Goal: Task Accomplishment & Management: Use online tool/utility

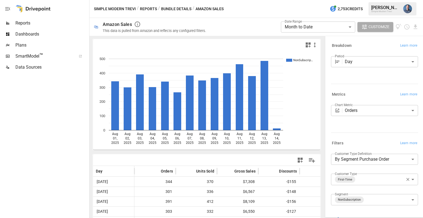
click at [32, 24] on span "Reports" at bounding box center [51, 23] width 73 height 7
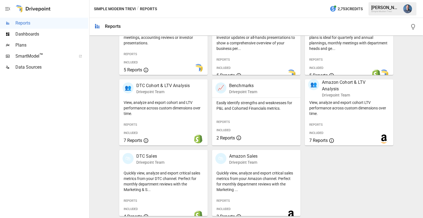
scroll to position [138, 0]
click at [343, 121] on div "View, analyze and export cohort LTV performance across custom dimensions over t…" at bounding box center [349, 122] width 88 height 48
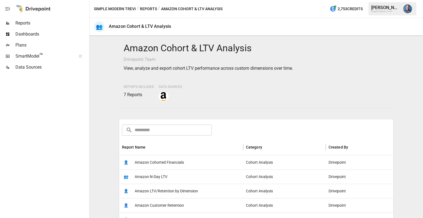
scroll to position [26, 0]
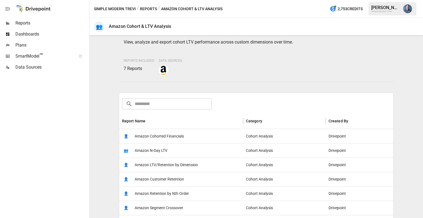
click at [183, 163] on span "Amazon LTV/Retention by Dimension" at bounding box center [166, 165] width 63 height 14
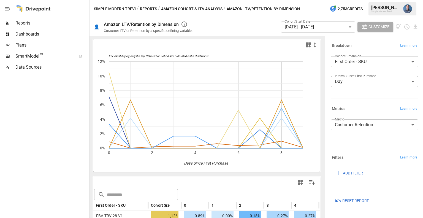
click at [305, 0] on body "Reports Dashboards Plans SmartModel ™ Data Sources Simple Modern Trevi / Report…" at bounding box center [211, 0] width 423 height 0
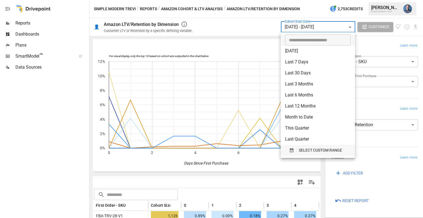
click at [299, 150] on div "SELECT CUSTOM RANGE" at bounding box center [317, 150] width 57 height 7
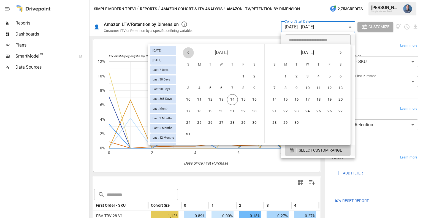
click at [187, 52] on icon "Previous month" at bounding box center [188, 52] width 7 height 7
click at [231, 112] on button "24" at bounding box center [232, 111] width 11 height 11
click at [234, 122] on button "31" at bounding box center [232, 122] width 11 height 11
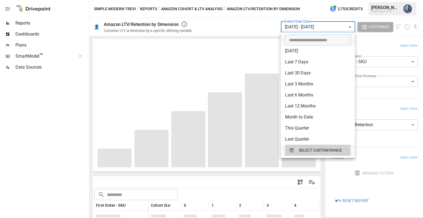
click at [391, 142] on div at bounding box center [211, 109] width 423 height 218
click at [391, 142] on div "​ [DATE] [DATE] Last 7 Days Last 30 Days Last 90 Days Last 365 Days Last Month …" at bounding box center [211, 109] width 423 height 218
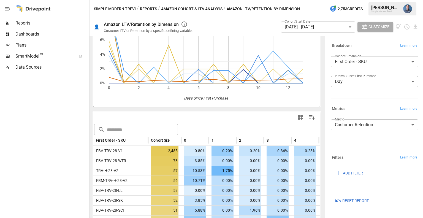
scroll to position [78, 0]
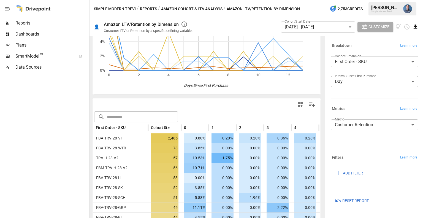
click at [418, 26] on icon "Download report" at bounding box center [415, 27] width 6 height 6
click at [323, 112] on div at bounding box center [211, 109] width 423 height 218
click at [412, 26] on div at bounding box center [411, 27] width 15 height 6
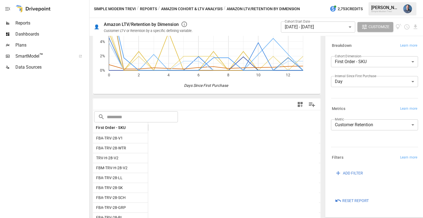
scroll to position [0, 250]
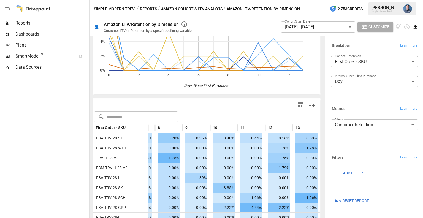
click at [416, 28] on icon "Download report" at bounding box center [416, 27] width 4 height 4
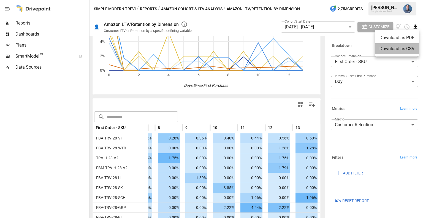
click at [398, 48] on li "Download as CSV" at bounding box center [397, 48] width 44 height 11
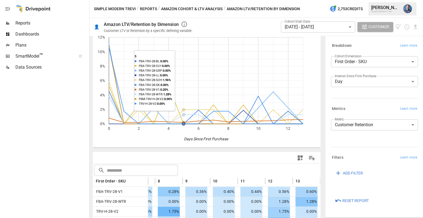
scroll to position [24, 0]
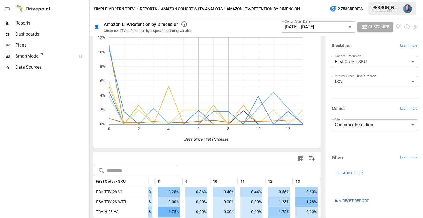
click at [299, 0] on body "Reports Dashboards Plans SmartModel ™ Data Sources Simple Modern Trevi / Report…" at bounding box center [211, 0] width 423 height 0
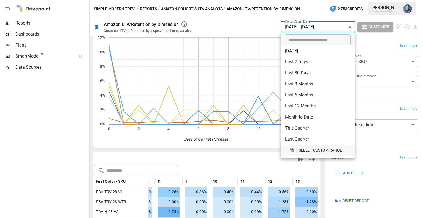
click at [313, 150] on span "SELECT CUSTOM RANGE" at bounding box center [320, 150] width 43 height 7
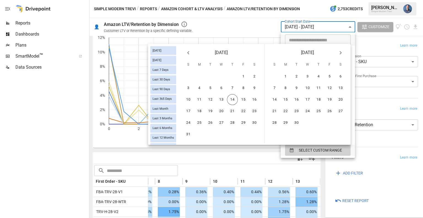
click at [188, 52] on icon "Previous month" at bounding box center [188, 52] width 2 height 3
click at [192, 76] on button "1" at bounding box center [188, 76] width 11 height 11
click at [316, 98] on button "17" at bounding box center [318, 99] width 11 height 11
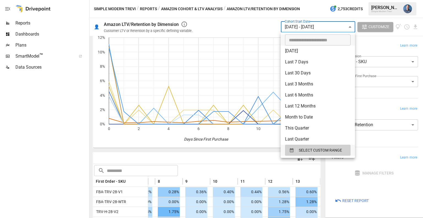
scroll to position [75, 0]
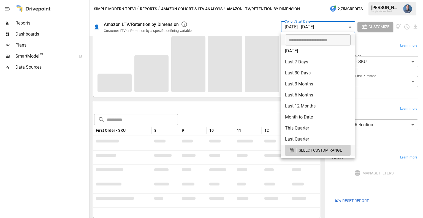
click at [227, 109] on div at bounding box center [211, 109] width 423 height 218
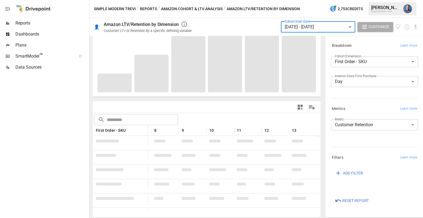
click at [367, 0] on body "Reports Dashboards Plans SmartModel ™ Data Sources Simple Modern Trevi / Report…" at bounding box center [211, 0] width 423 height 0
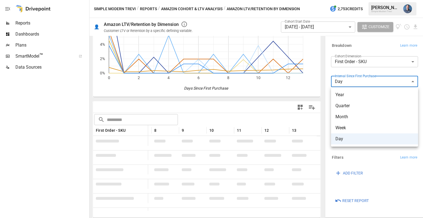
scroll to position [24, 0]
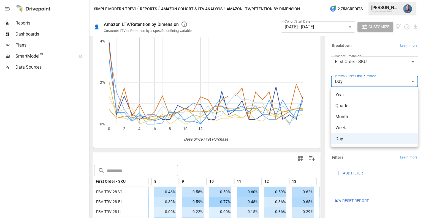
click at [353, 119] on span "Month" at bounding box center [375, 117] width 78 height 7
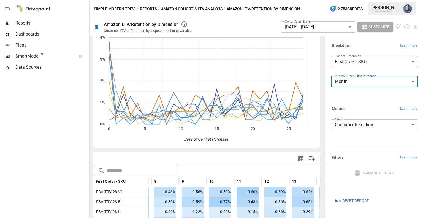
type input "*****"
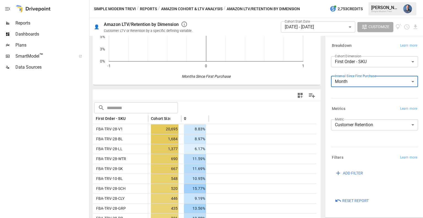
scroll to position [124, 0]
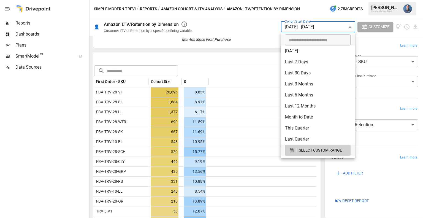
click at [309, 0] on body "Reports Dashboards Plans SmartModel ™ Data Sources Simple Modern Trevi / Report…" at bounding box center [211, 0] width 423 height 0
click at [302, 148] on span "SELECT CUSTOM RANGE" at bounding box center [320, 150] width 43 height 7
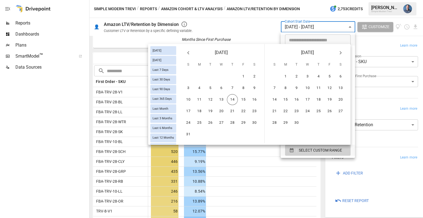
click at [188, 55] on icon "Previous month" at bounding box center [188, 52] width 7 height 7
click at [191, 74] on button "1" at bounding box center [188, 76] width 11 height 11
click at [277, 98] on button "13" at bounding box center [274, 99] width 11 height 11
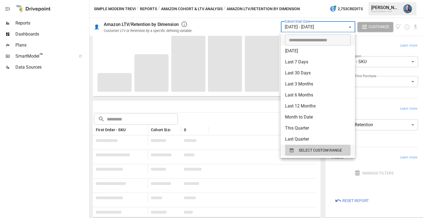
scroll to position [75, 0]
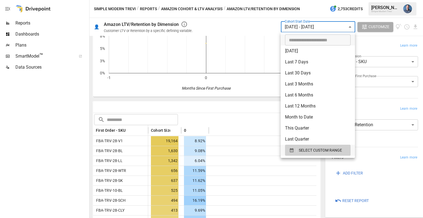
click at [229, 137] on div at bounding box center [211, 109] width 423 height 218
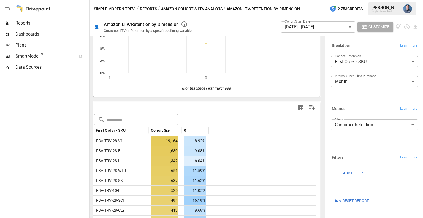
click at [229, 137] on div "​ [DATE] [DATE] Last 7 Days Last 30 Days Last 90 Days Last 365 Days Last Month …" at bounding box center [211, 109] width 423 height 218
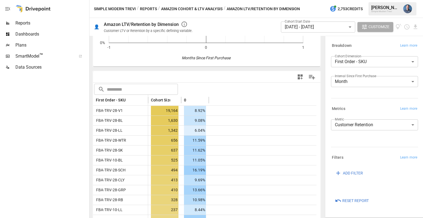
scroll to position [107, 0]
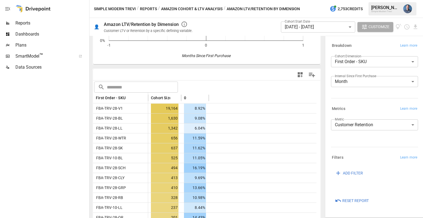
click at [293, 0] on body "Reports Dashboards Plans SmartModel ™ Data Sources Simple Modern Trevi / Report…" at bounding box center [211, 0] width 423 height 0
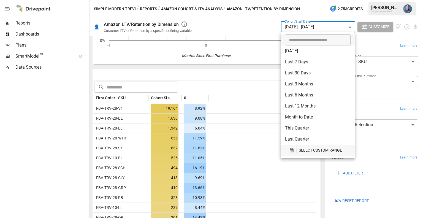
click at [305, 151] on span "SELECT CUSTOM RANGE" at bounding box center [320, 150] width 43 height 7
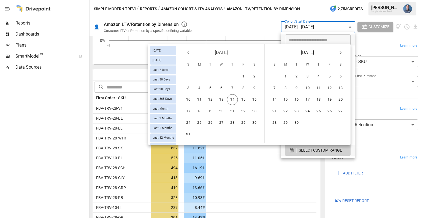
click at [186, 52] on icon "Previous month" at bounding box center [188, 52] width 7 height 7
click at [209, 78] on button "1" at bounding box center [210, 76] width 11 height 11
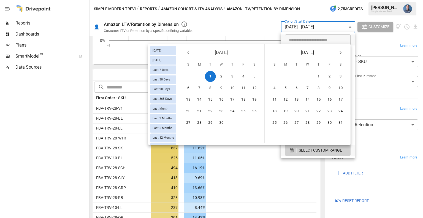
click at [341, 54] on icon "Next month" at bounding box center [340, 52] width 7 height 7
click at [278, 101] on button "13" at bounding box center [274, 99] width 11 height 11
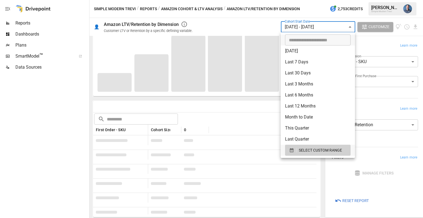
scroll to position [75, 0]
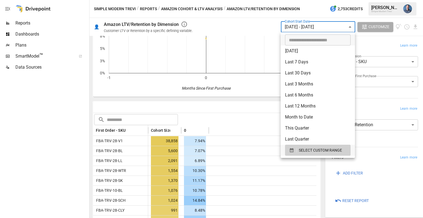
click at [217, 121] on div at bounding box center [211, 109] width 423 height 218
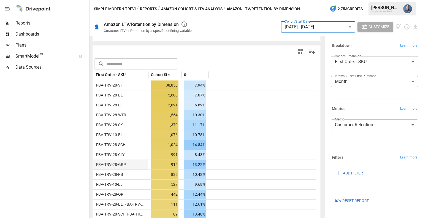
scroll to position [130, 0]
